Goal: Information Seeking & Learning: Find specific fact

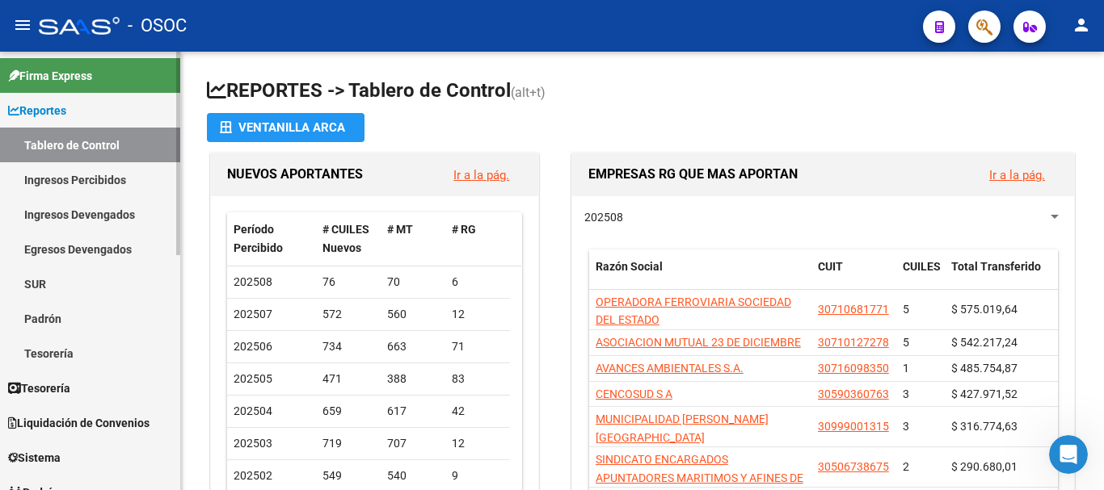
click at [86, 181] on link "Ingresos Percibidos" at bounding box center [90, 179] width 180 height 35
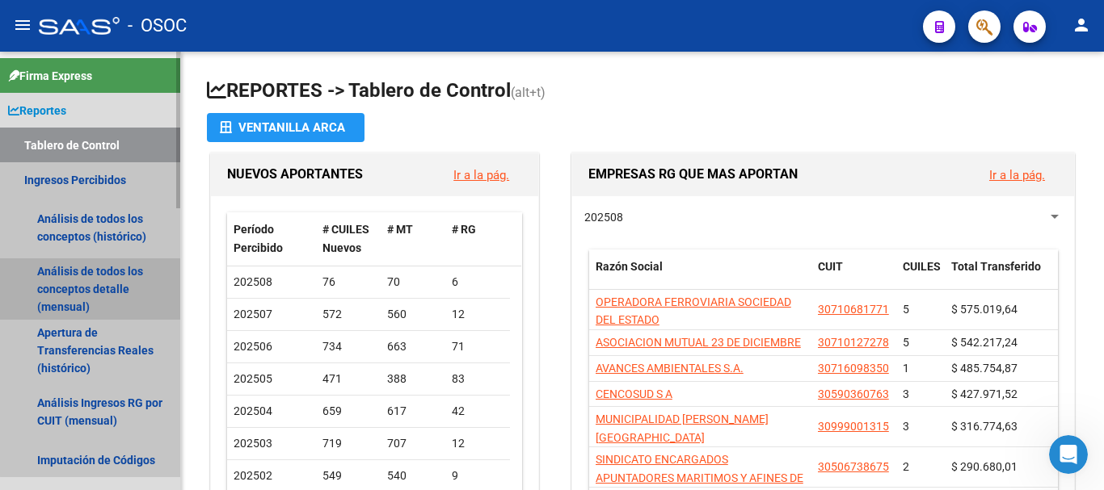
click at [120, 286] on link "Análisis de todos los conceptos detalle (mensual)" at bounding box center [90, 289] width 180 height 61
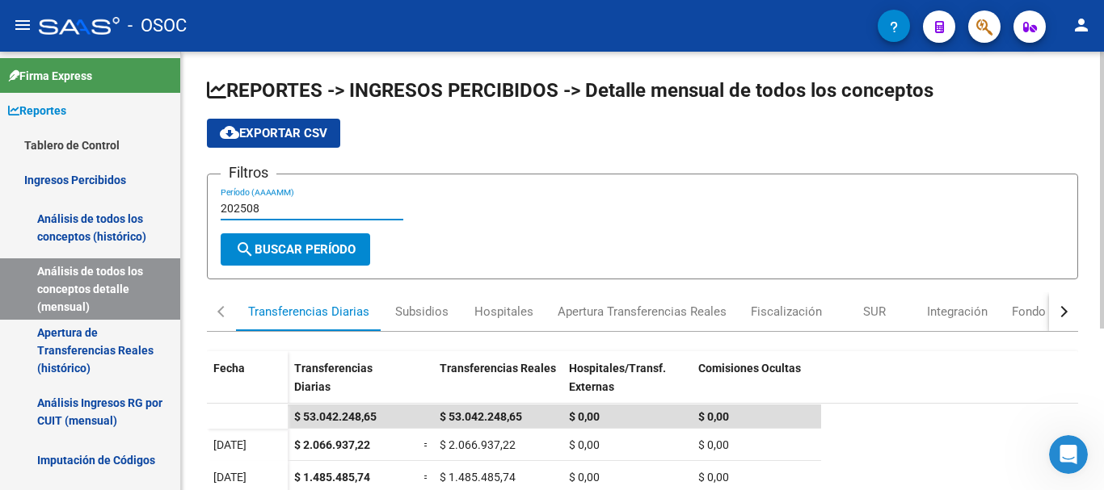
click at [263, 208] on input "202508" at bounding box center [312, 209] width 183 height 14
type input "202501"
click at [271, 239] on button "search Buscar Período" at bounding box center [295, 250] width 149 height 32
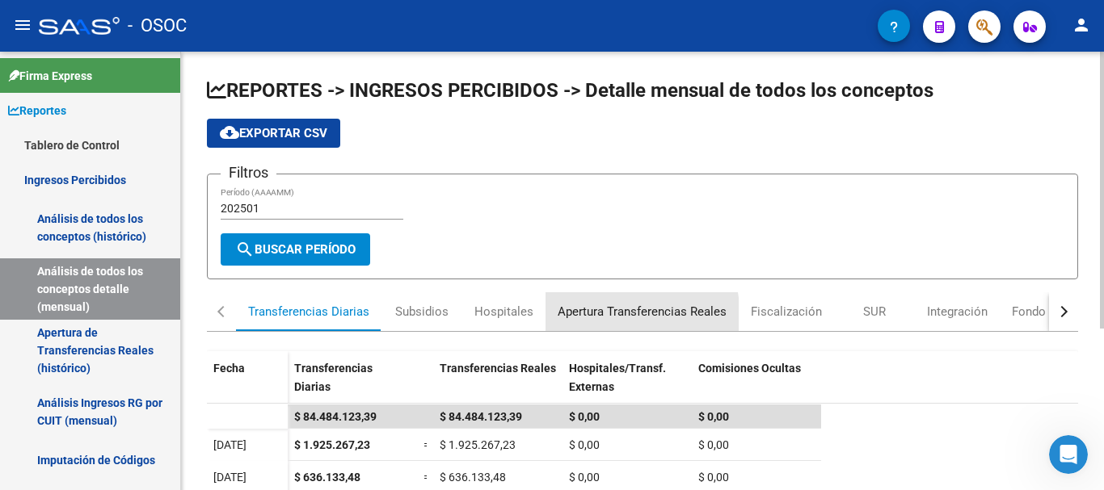
click at [608, 318] on div "Apertura Transferencias Reales" at bounding box center [642, 312] width 169 height 18
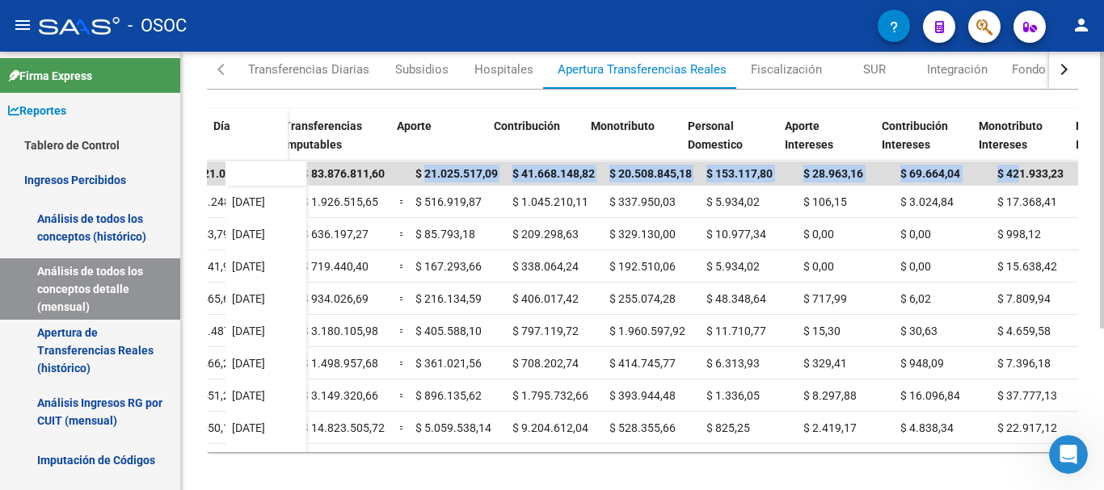
scroll to position [0, 652]
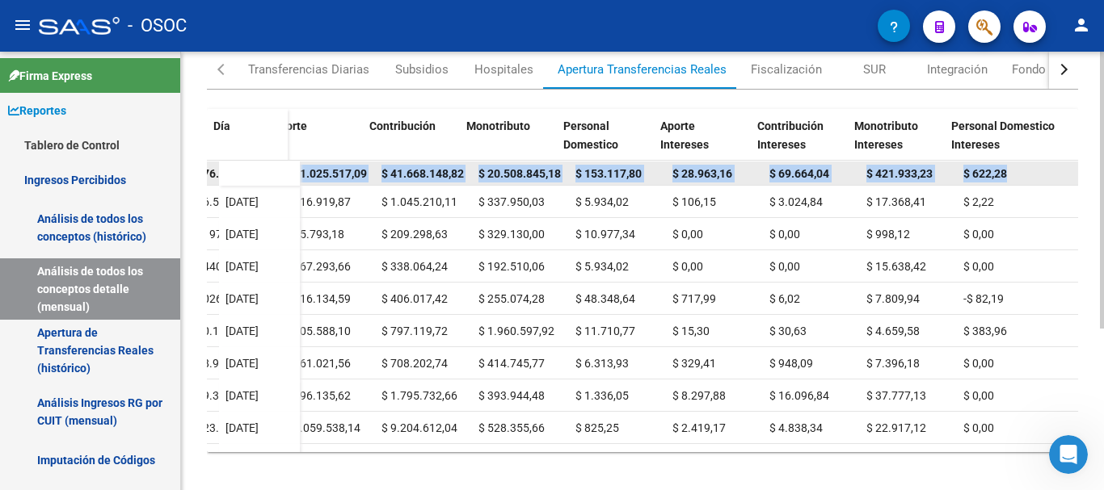
drag, startPoint x: 425, startPoint y: 175, endPoint x: 1001, endPoint y: 170, distance: 576.1
click at [1001, 170] on div "$ 84.484.123,39 $ 83.876.811,60 $ 691.213,24 -$ 62.825,35 -$ 21.076,10 $ 83.876…" at bounding box center [363, 174] width 1430 height 24
copy div "21.025.517,09 $ 41.668.148,82 $ 20.508.845,18 $ 153.117,80 $ 28.963,16 $ 69.664…"
